Goal: Task Accomplishment & Management: Use online tool/utility

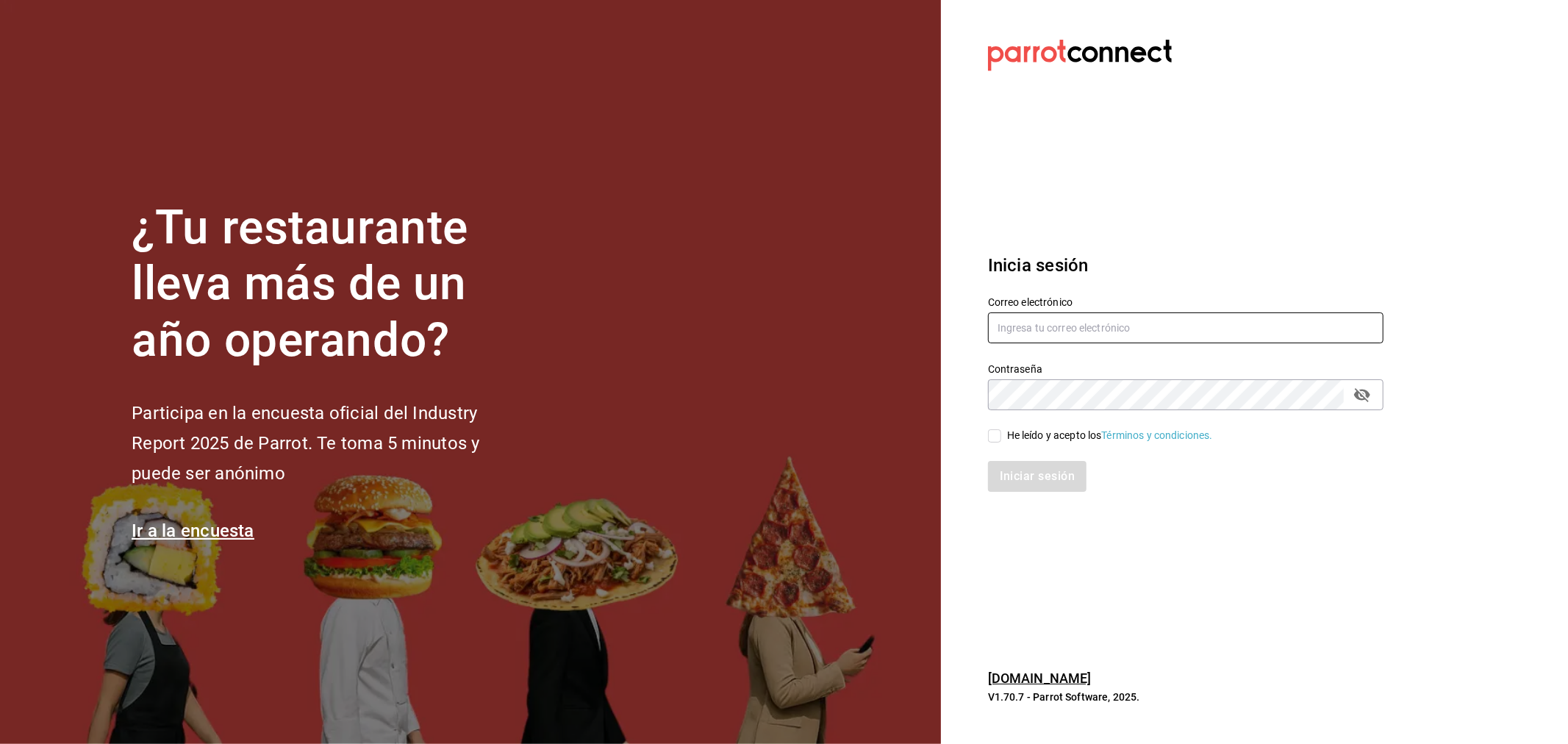
type input "[EMAIL_ADDRESS][DOMAIN_NAME]"
click at [1037, 432] on div "He leído y acepto los Términos y condiciones." at bounding box center [1110, 435] width 206 height 15
click at [1002, 432] on input "He leído y acepto los Términos y condiciones." at bounding box center [995, 436] width 13 height 13
checkbox input "true"
click at [1005, 470] on button "Iniciar sesión" at bounding box center [1038, 476] width 100 height 30
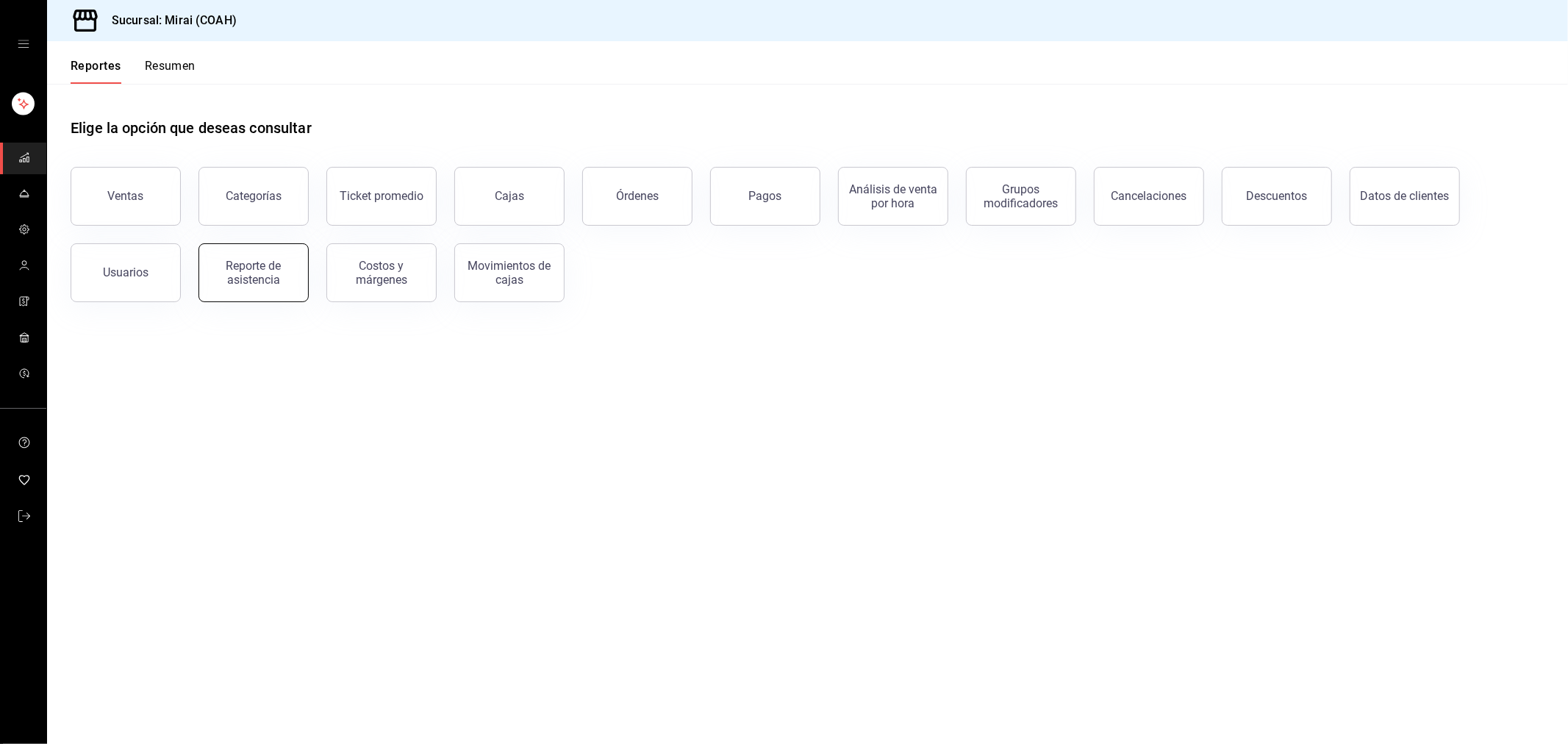
click at [224, 272] on div "Reporte de asistencia" at bounding box center [254, 272] width 91 height 28
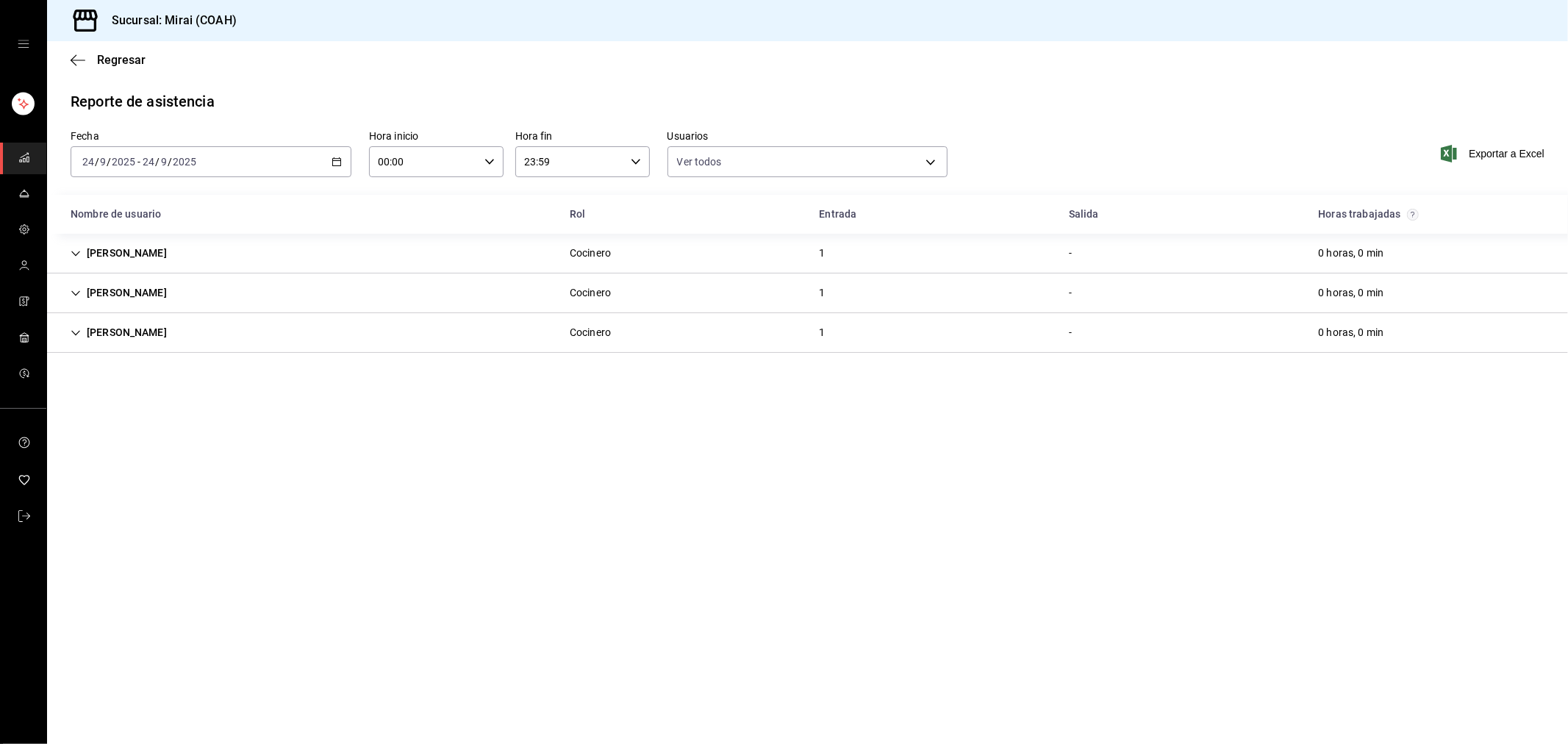
click at [336, 160] on icon "button" at bounding box center [336, 161] width 10 height 10
click at [116, 377] on span "Rango de fechas" at bounding box center [140, 372] width 114 height 15
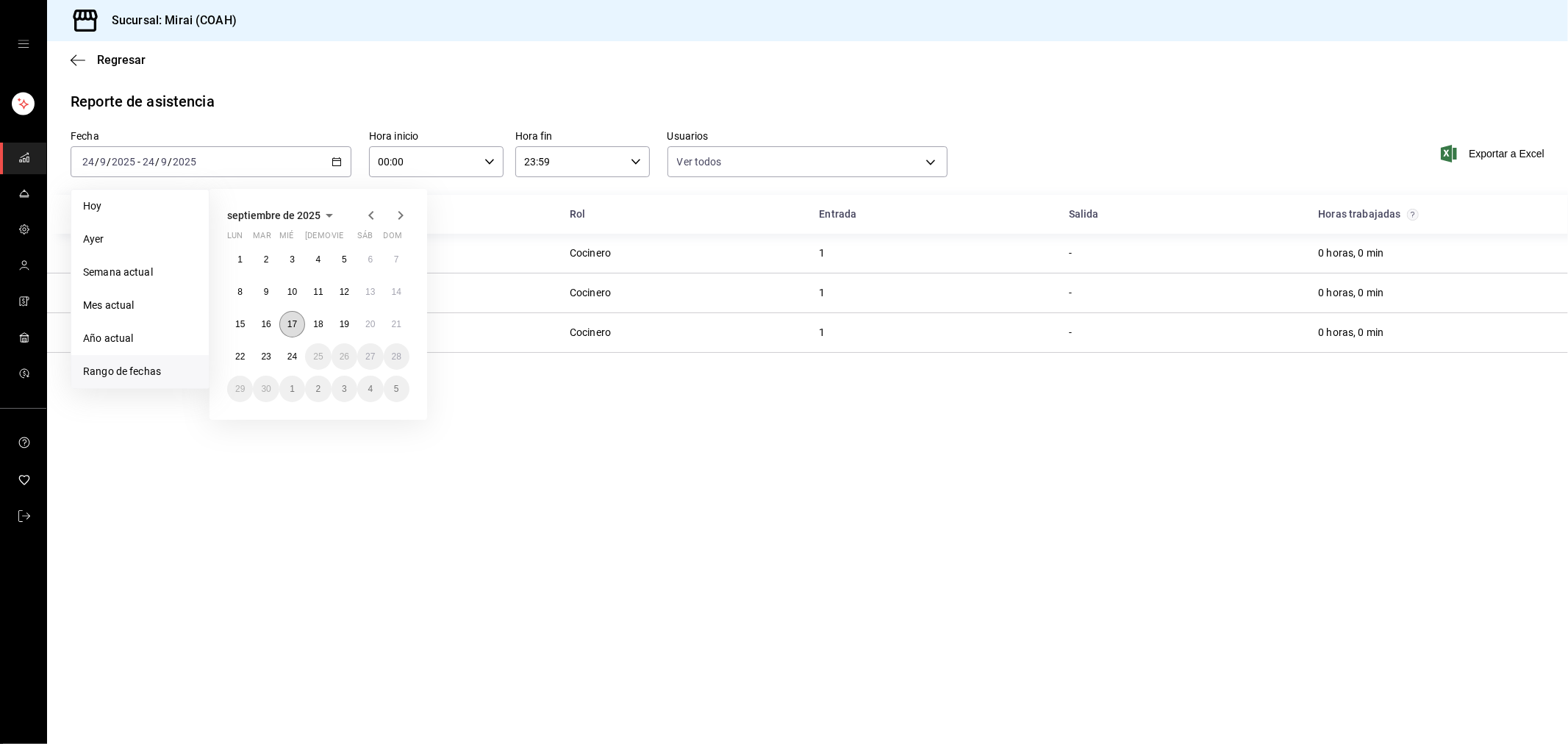
click at [295, 322] on abbr "17" at bounding box center [292, 324] width 10 height 10
click at [272, 356] on button "23" at bounding box center [266, 357] width 26 height 27
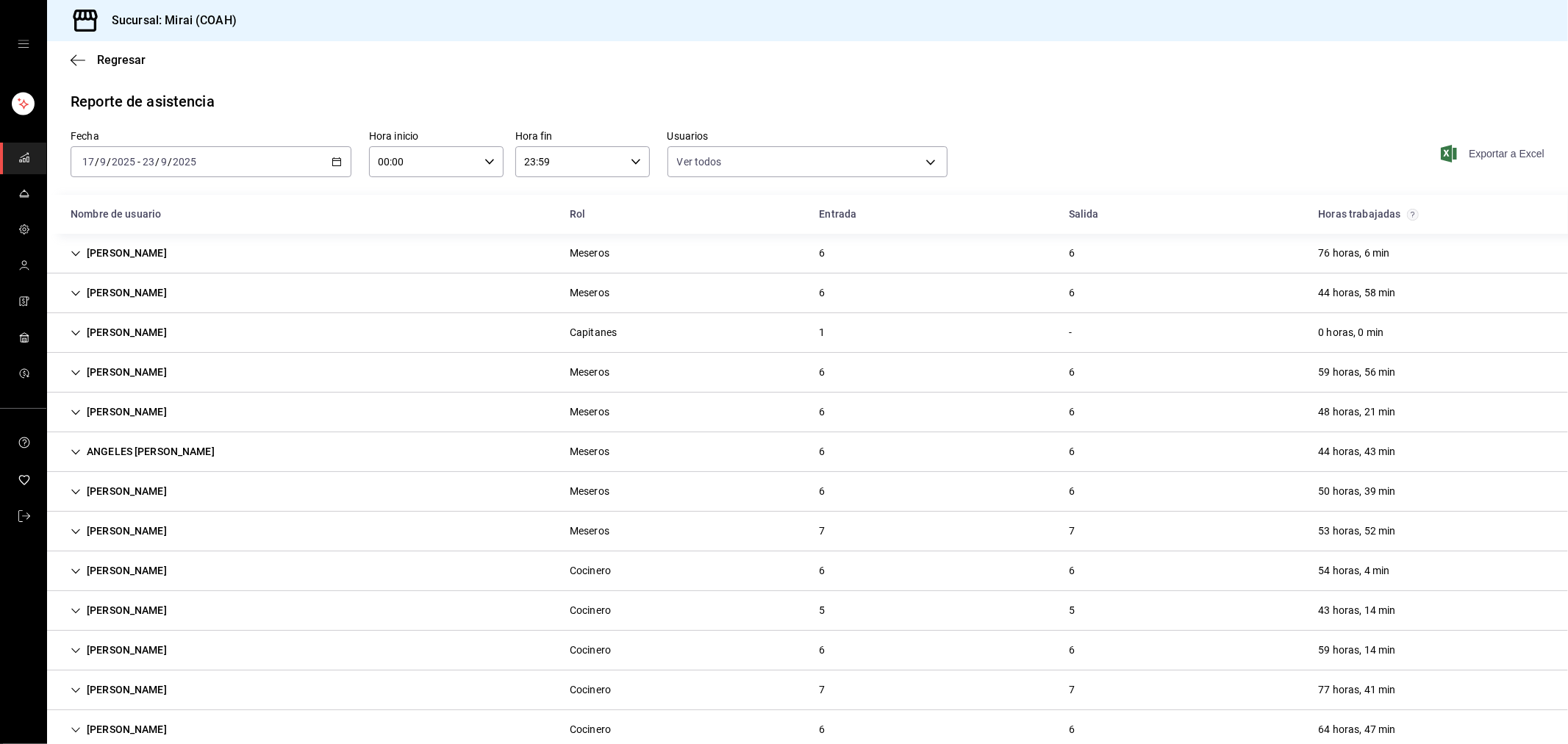
click at [1477, 151] on span "Exportar a Excel" at bounding box center [1495, 153] width 101 height 18
click at [19, 509] on span "mailbox folders" at bounding box center [24, 517] width 11 height 20
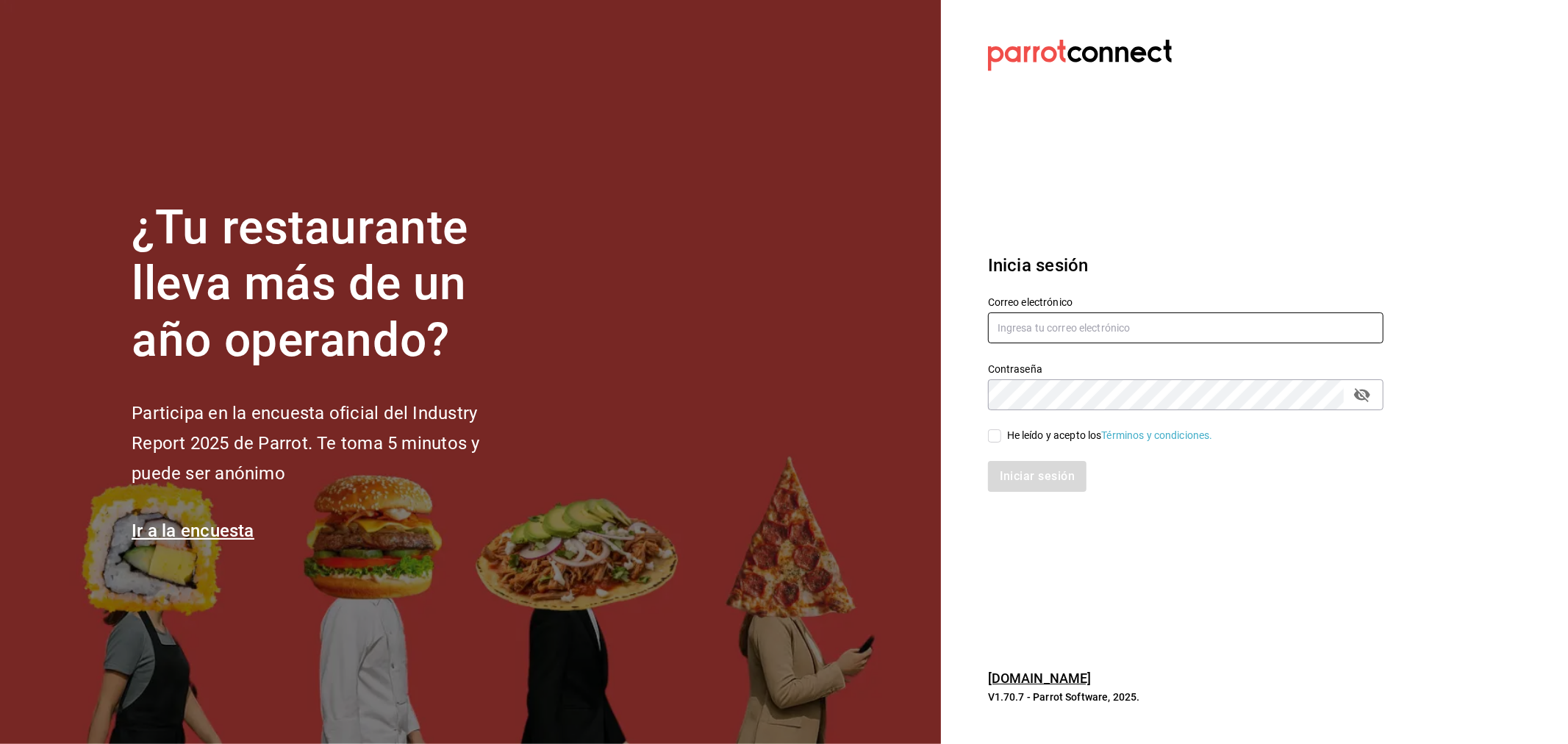
type input "[EMAIL_ADDRESS][DOMAIN_NAME]"
